Goal: Complete application form

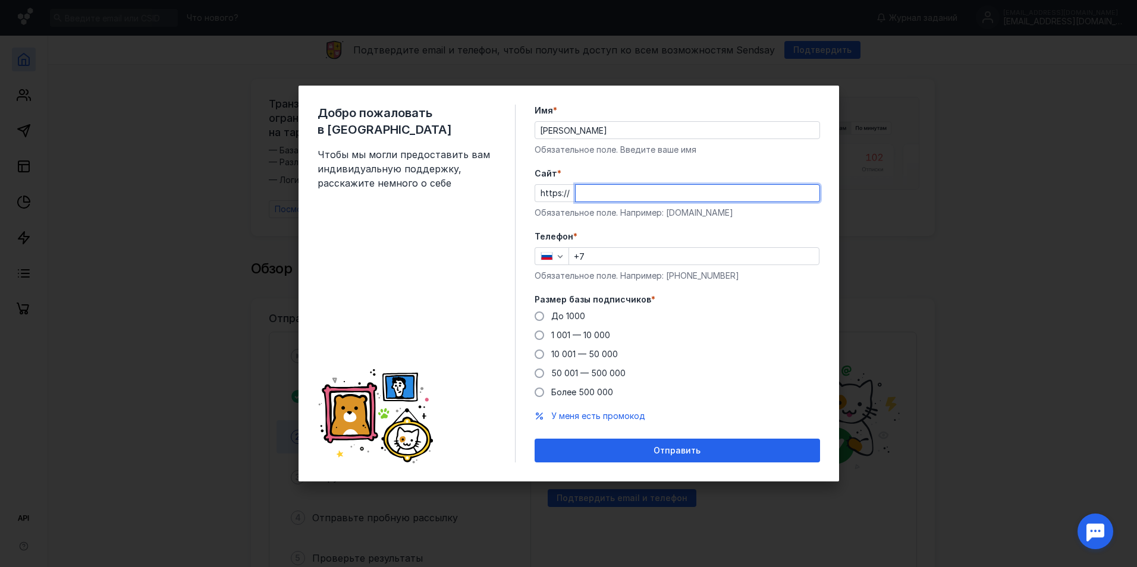
click at [583, 194] on input "Cайт *" at bounding box center [698, 193] width 244 height 17
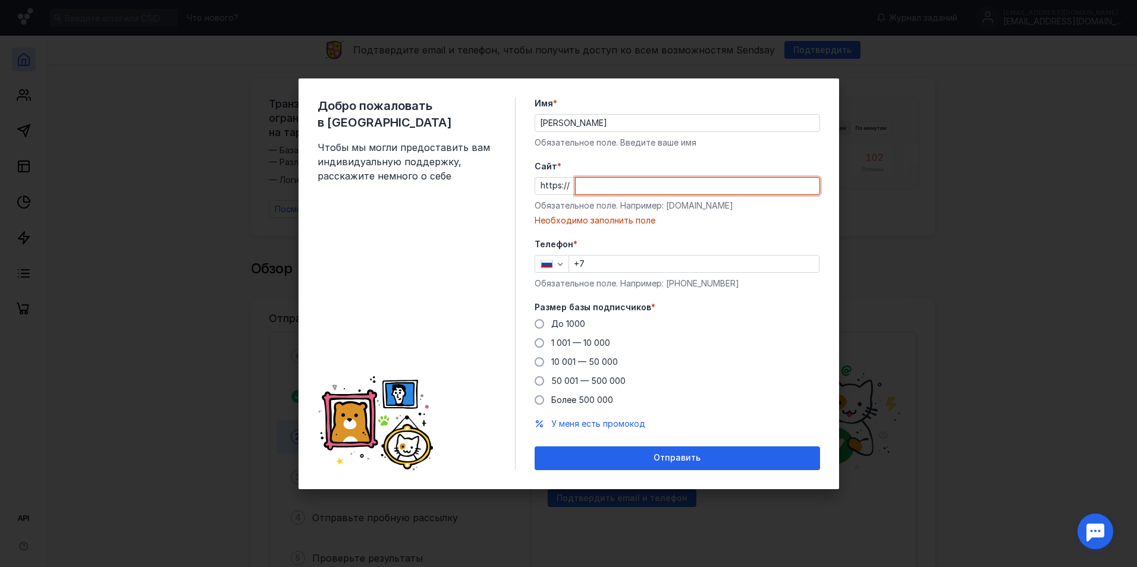
paste input "[DOMAIN_NAME][URL][DATE]"
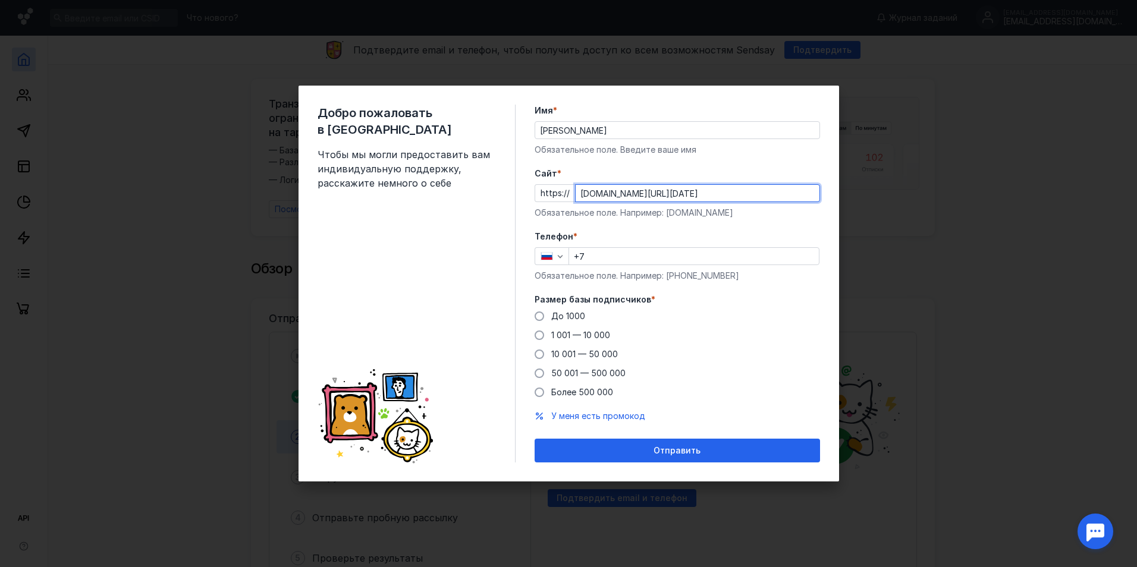
type input "[DOMAIN_NAME][URL][DATE]"
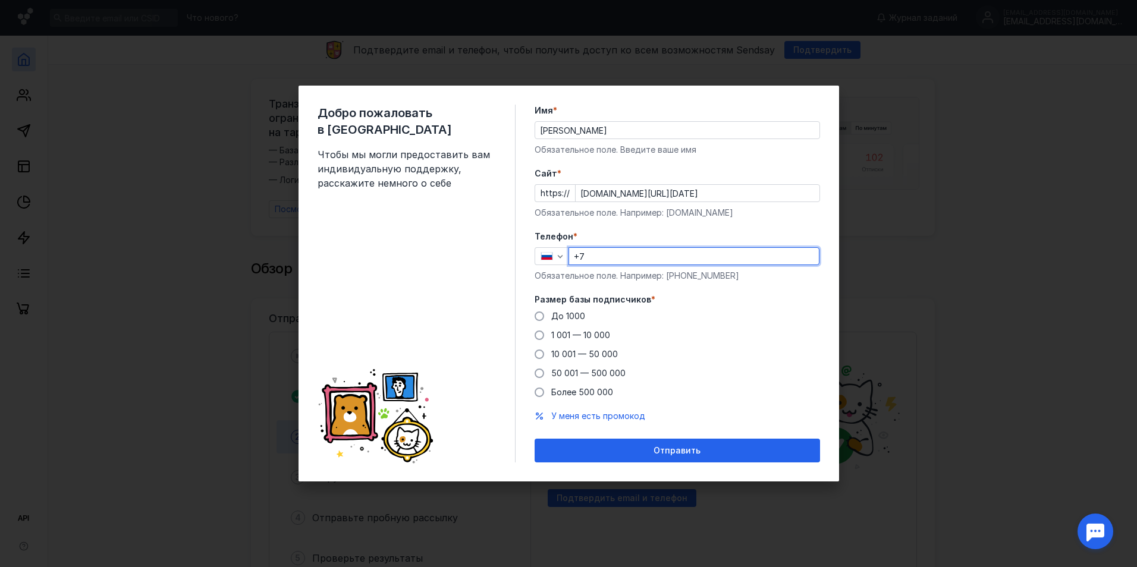
click at [625, 260] on input "+7" at bounding box center [694, 256] width 250 height 17
type input "[PHONE_NUMBER]"
click at [545, 359] on label "10 001 — 50 000" at bounding box center [576, 355] width 83 height 12
click at [0, 0] on input "10 001 — 50 000" at bounding box center [0, 0] width 0 height 0
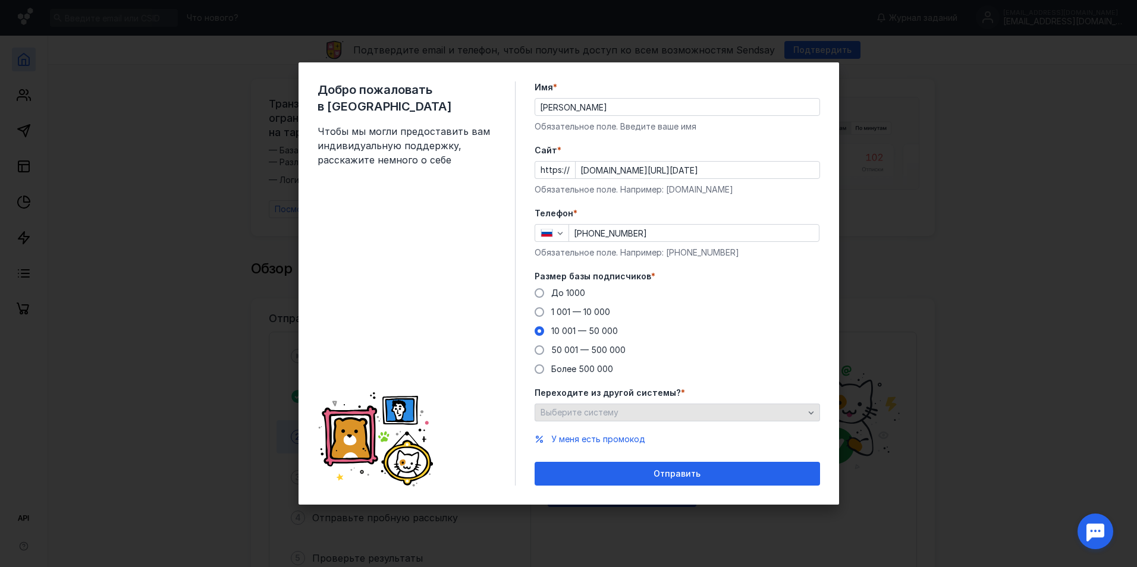
click at [560, 416] on span "Выберите систему" at bounding box center [580, 412] width 78 height 10
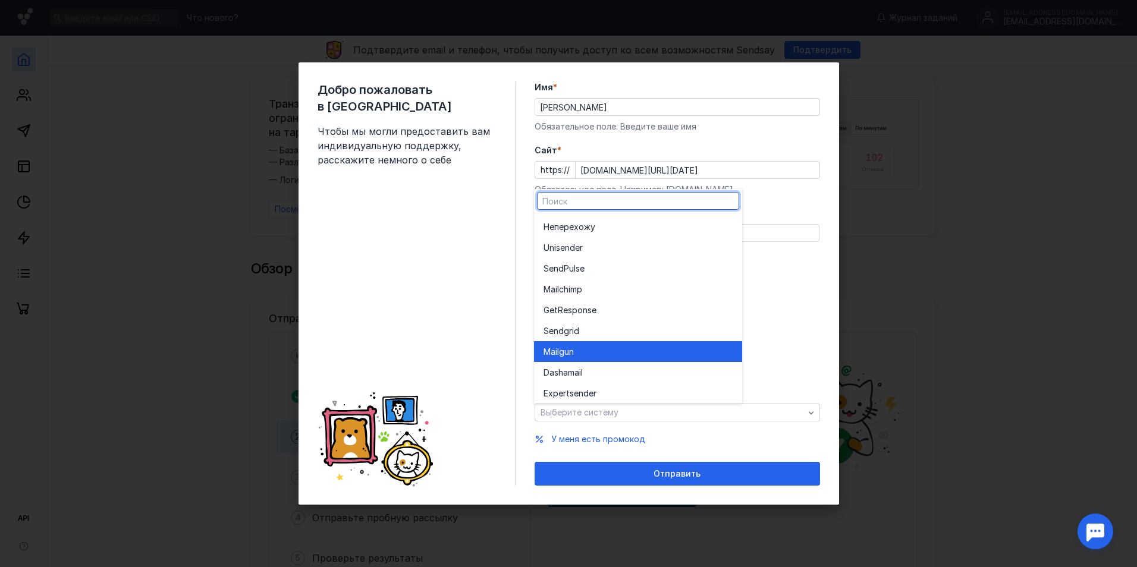
scroll to position [65, 0]
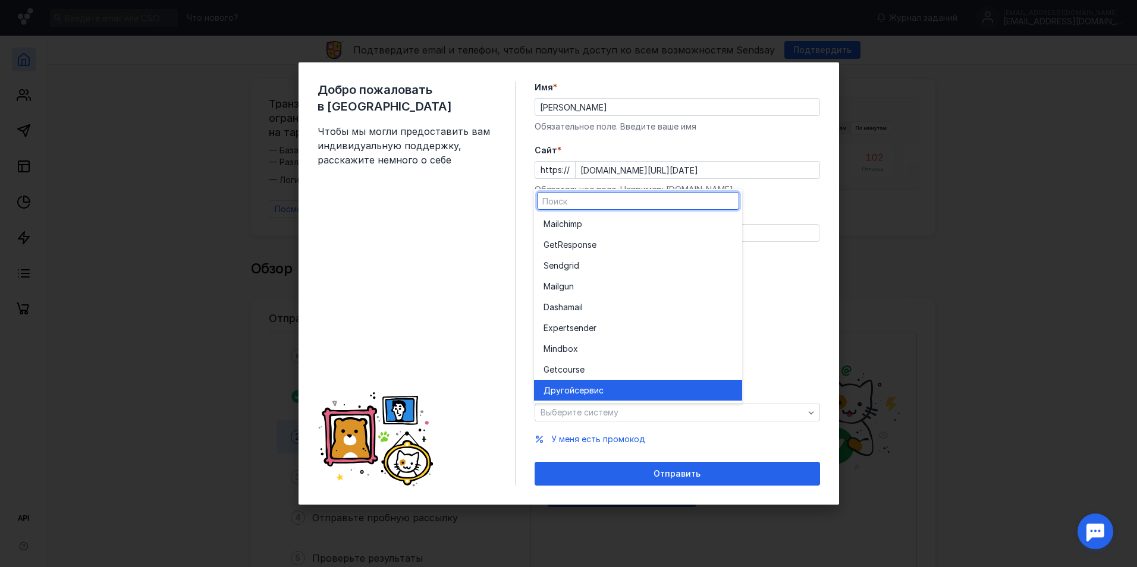
click at [581, 391] on span "сервис" at bounding box center [589, 391] width 29 height 12
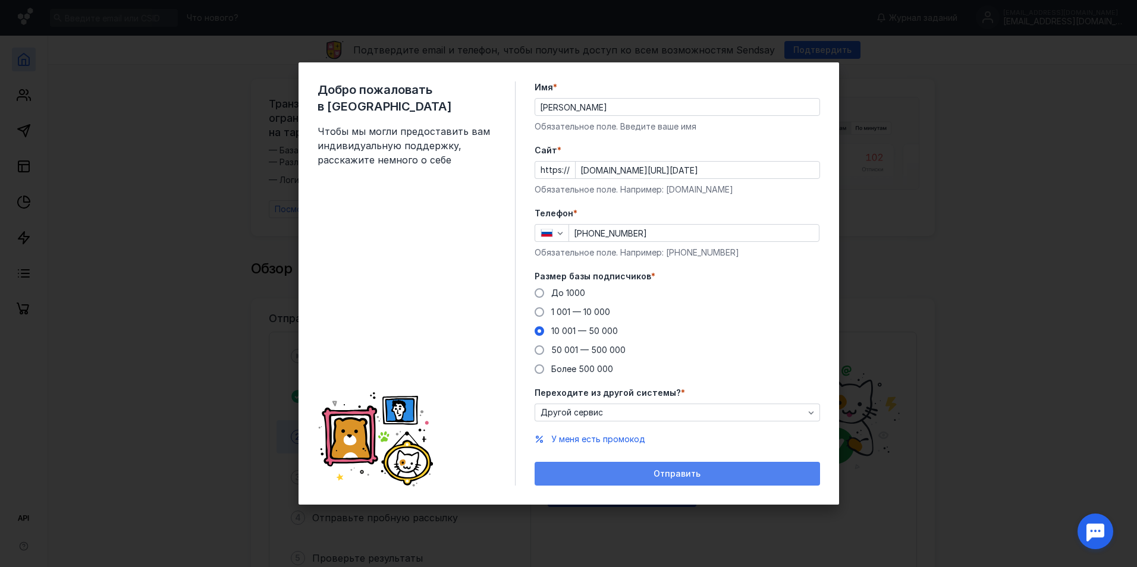
click at [648, 480] on div "Отправить" at bounding box center [677, 474] width 285 height 24
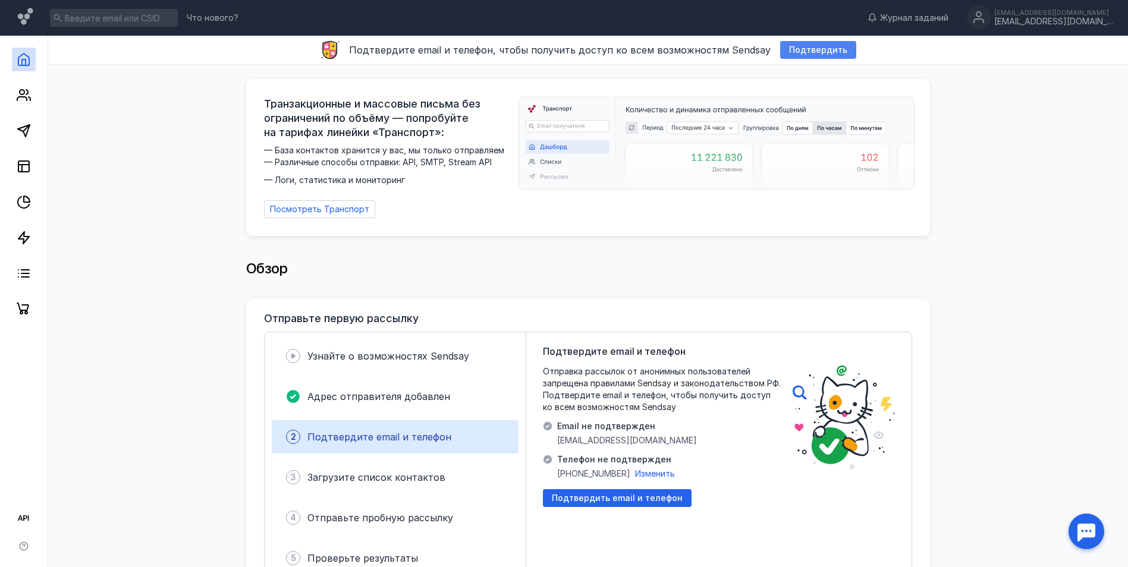
click at [780, 45] on div "Подтвердить" at bounding box center [818, 50] width 76 height 18
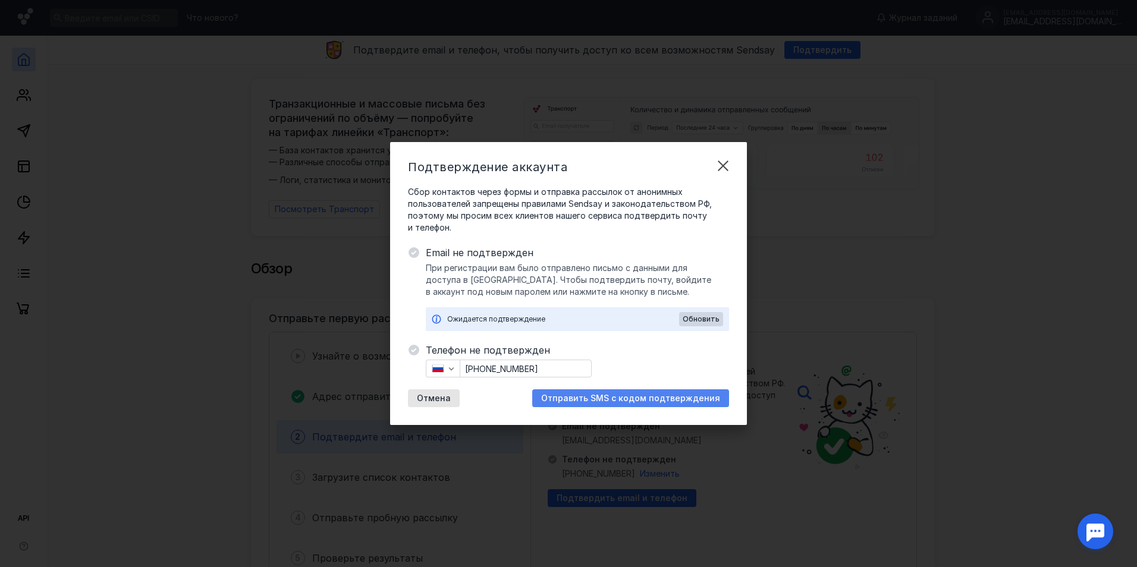
click at [589, 398] on span "Отправить SMS с кодом подтверждения" at bounding box center [630, 399] width 179 height 10
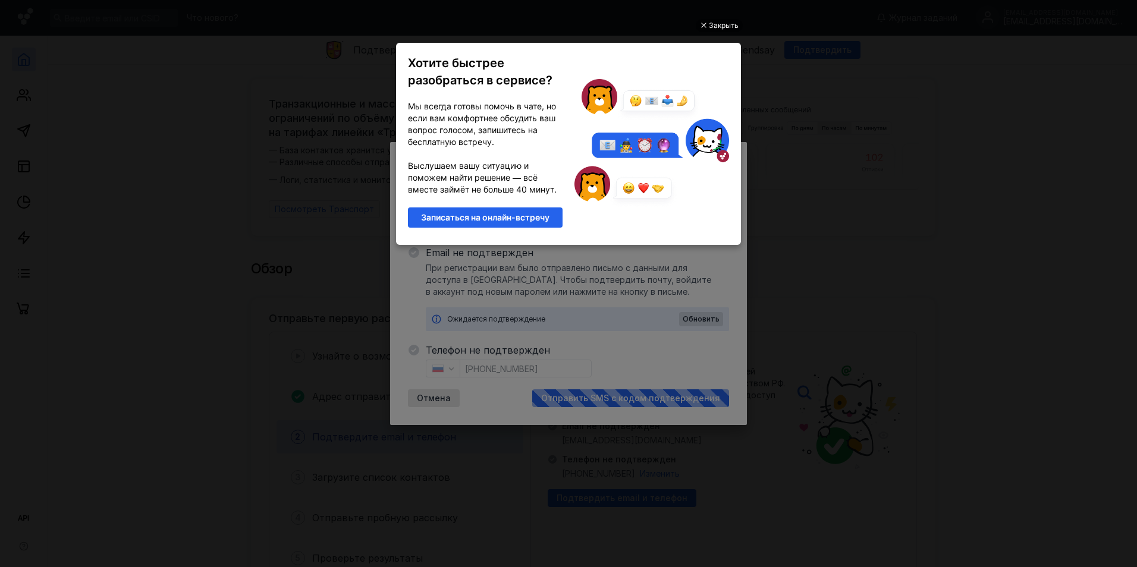
scroll to position [0, 0]
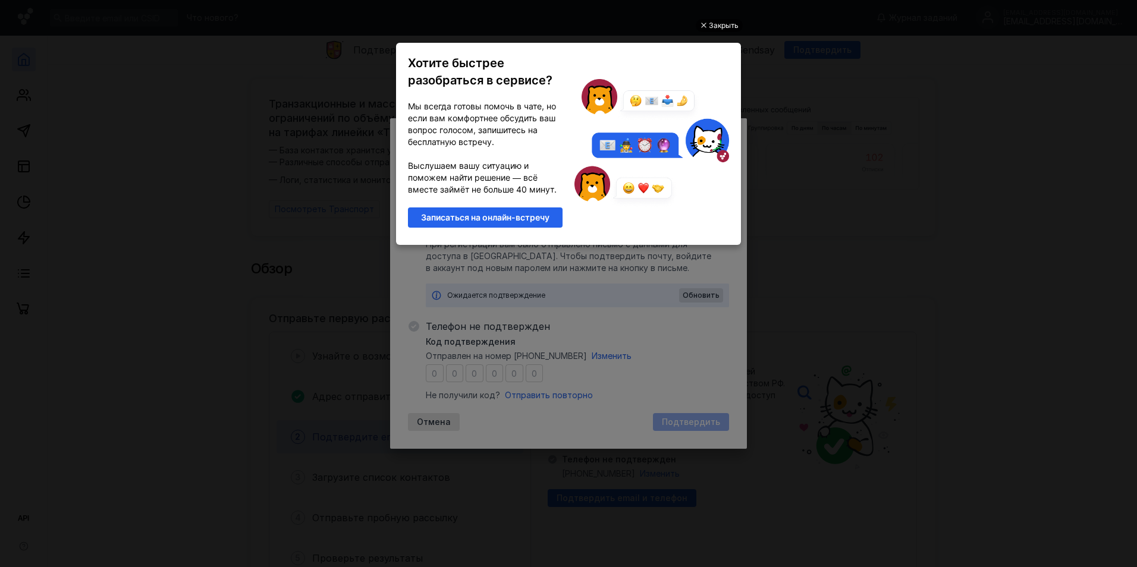
click at [717, 24] on div "Закрыть" at bounding box center [724, 25] width 30 height 13
